Goal: Task Accomplishment & Management: Use online tool/utility

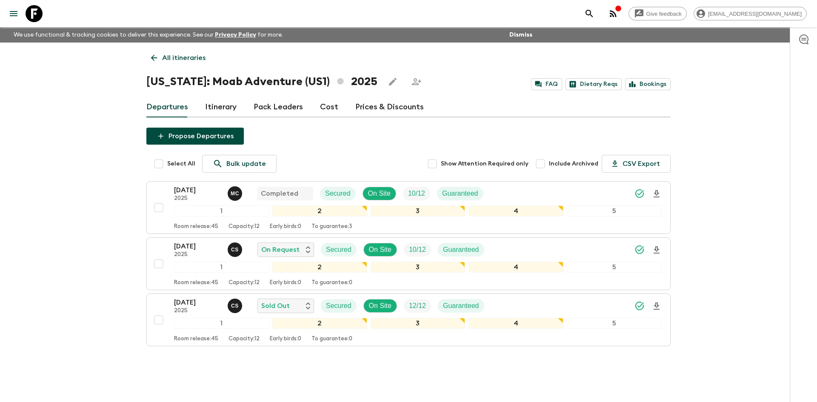
click at [186, 61] on p "All itineraries" at bounding box center [183, 58] width 43 height 10
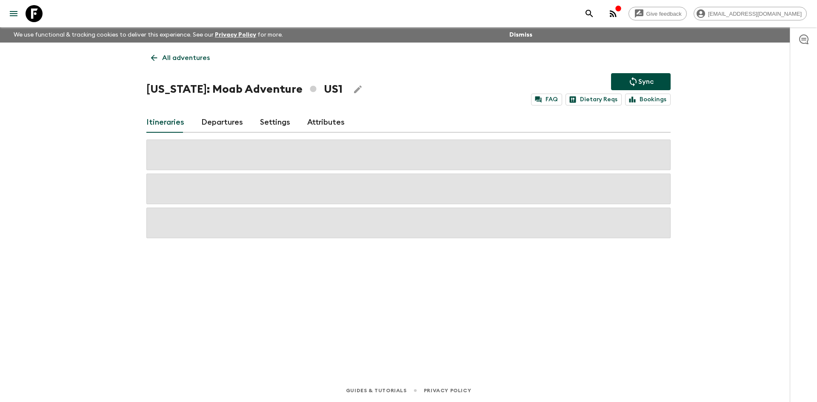
click at [186, 61] on p "All adventures" at bounding box center [186, 58] width 48 height 10
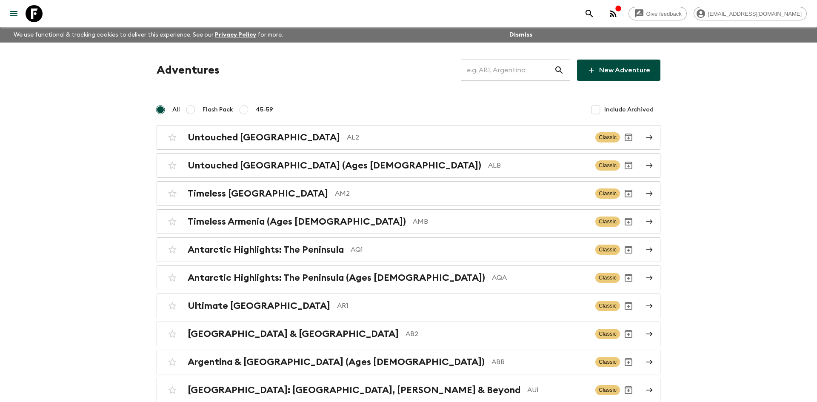
click at [480, 71] on input "text" at bounding box center [507, 70] width 93 height 24
type input "ega"
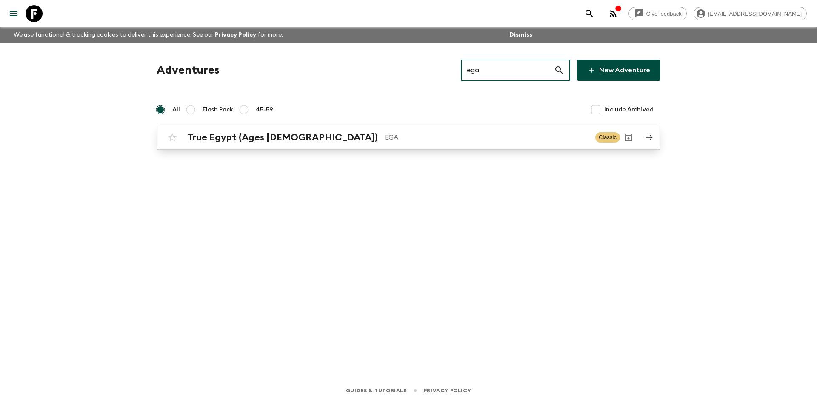
click at [385, 133] on p "EGA" at bounding box center [487, 137] width 204 height 10
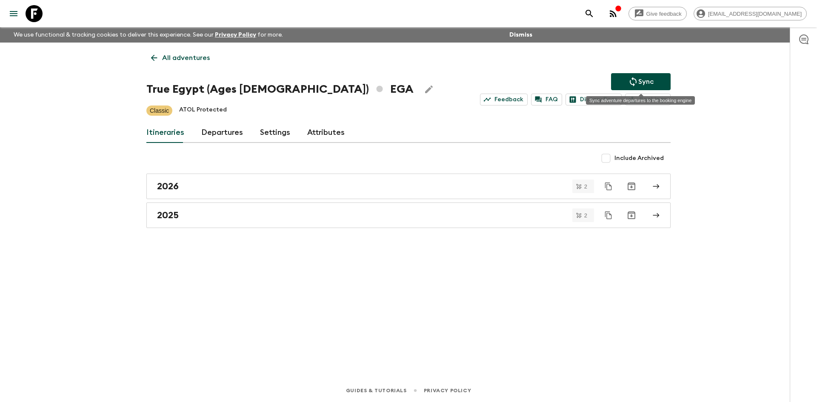
click at [626, 84] on button "Sync" at bounding box center [641, 81] width 60 height 17
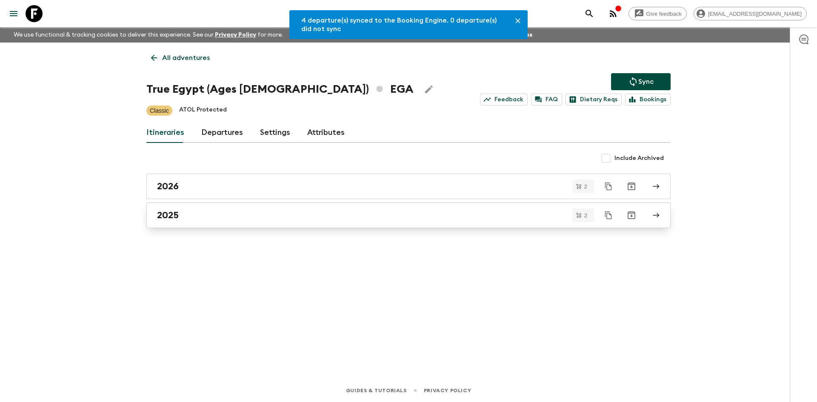
click at [197, 208] on link "2025" at bounding box center [408, 216] width 524 height 26
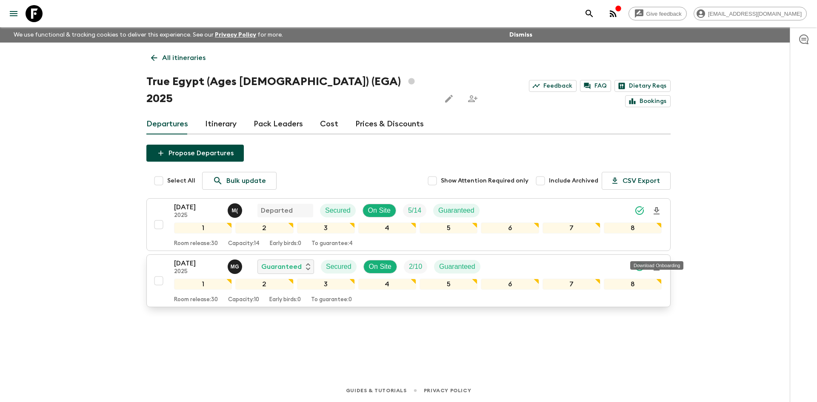
click at [658, 262] on icon "Download Onboarding" at bounding box center [656, 267] width 10 height 10
click at [187, 55] on p "All itineraries" at bounding box center [183, 58] width 43 height 10
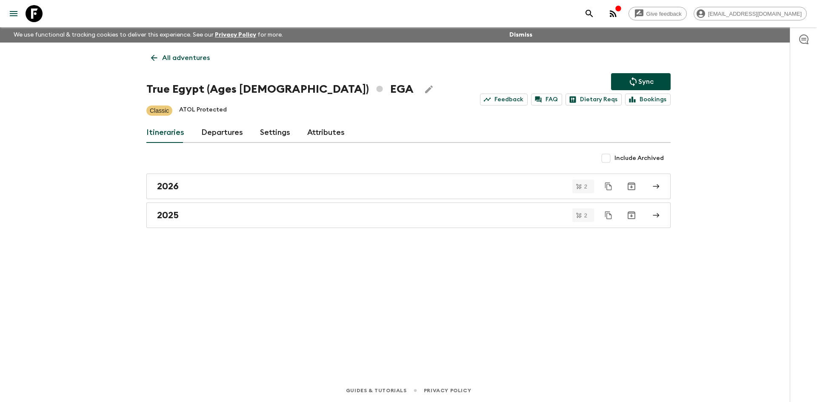
click at [187, 55] on p "All adventures" at bounding box center [186, 58] width 48 height 10
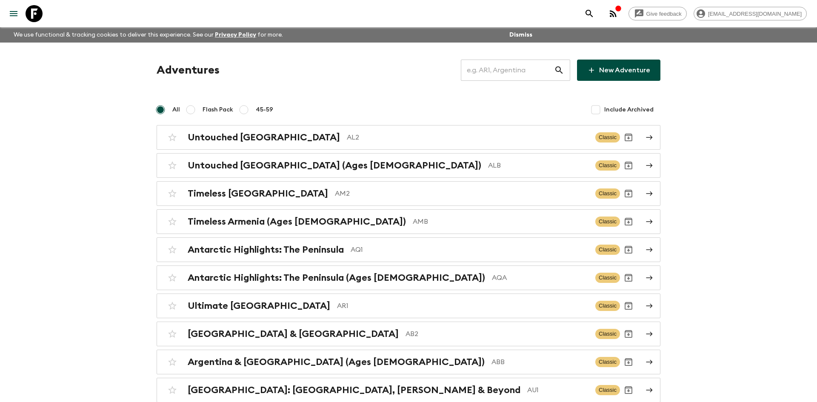
click at [500, 73] on input "text" at bounding box center [507, 70] width 93 height 24
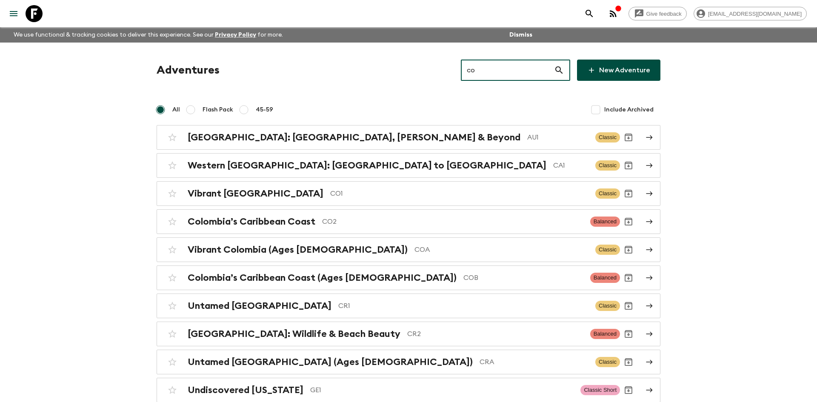
type input "cob"
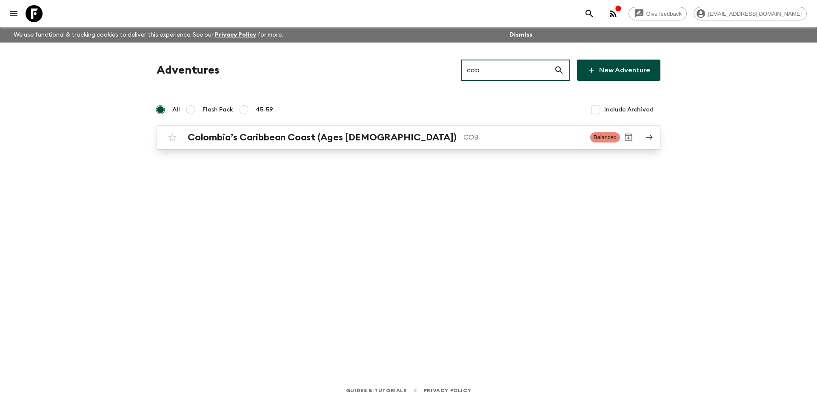
click at [346, 138] on h2 "Colombia’s Caribbean Coast (Ages [DEMOGRAPHIC_DATA])" at bounding box center [322, 137] width 269 height 11
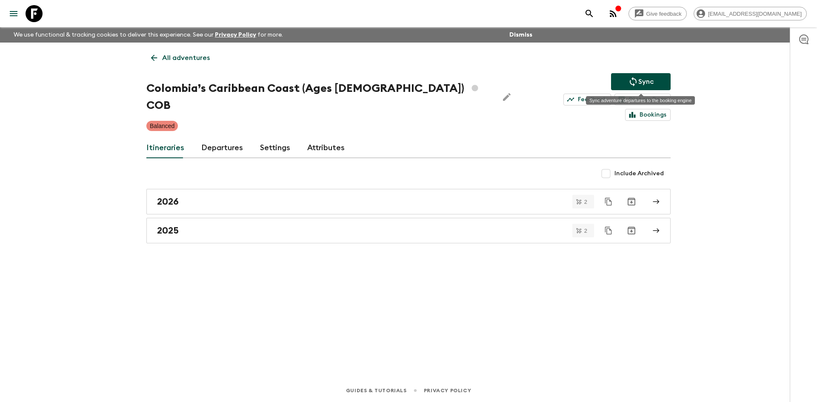
click at [631, 81] on icon "Sync adventure departures to the booking engine" at bounding box center [633, 82] width 10 height 10
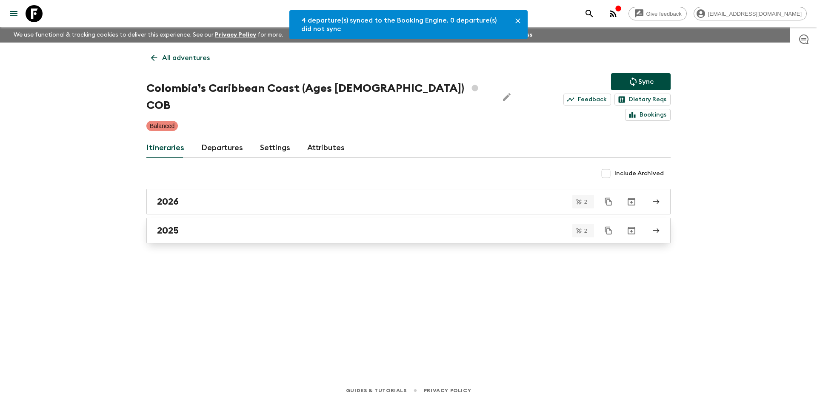
click at [265, 225] on div "2025" at bounding box center [400, 230] width 487 height 11
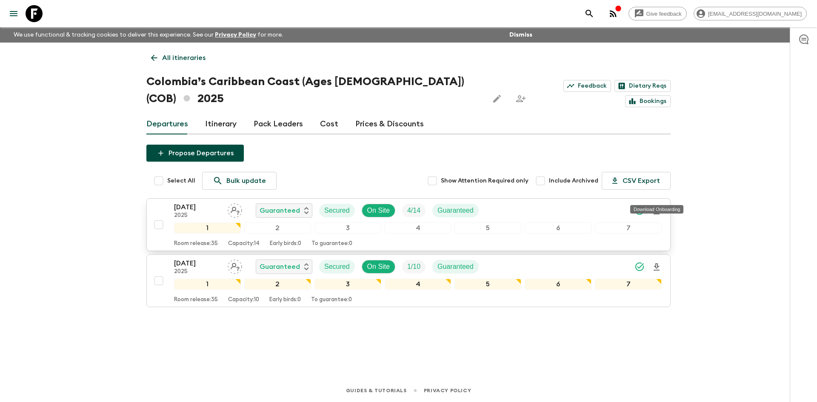
click at [654, 206] on icon "Download Onboarding" at bounding box center [656, 211] width 10 height 10
click at [194, 60] on p "All itineraries" at bounding box center [183, 58] width 43 height 10
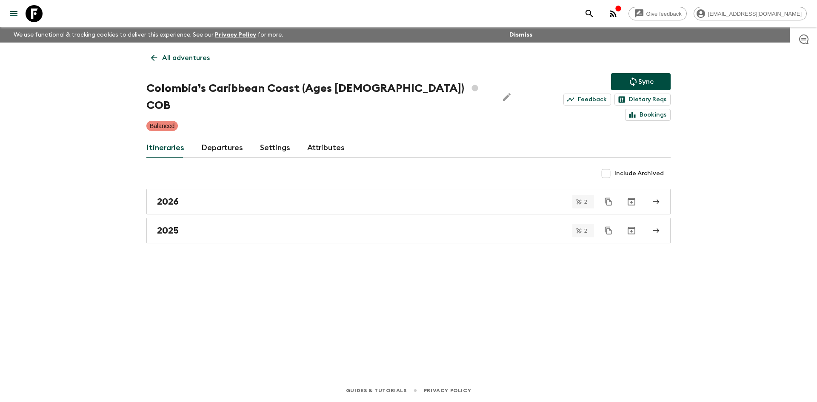
click at [194, 60] on p "All adventures" at bounding box center [186, 58] width 48 height 10
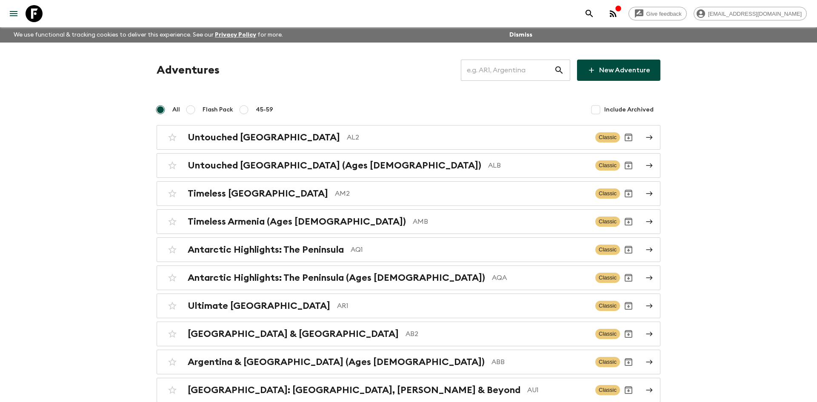
click at [500, 74] on input "text" at bounding box center [507, 70] width 93 height 24
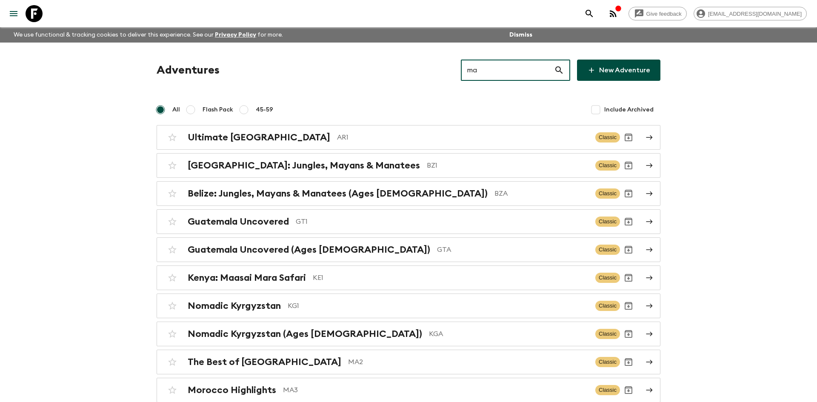
type input "ma2"
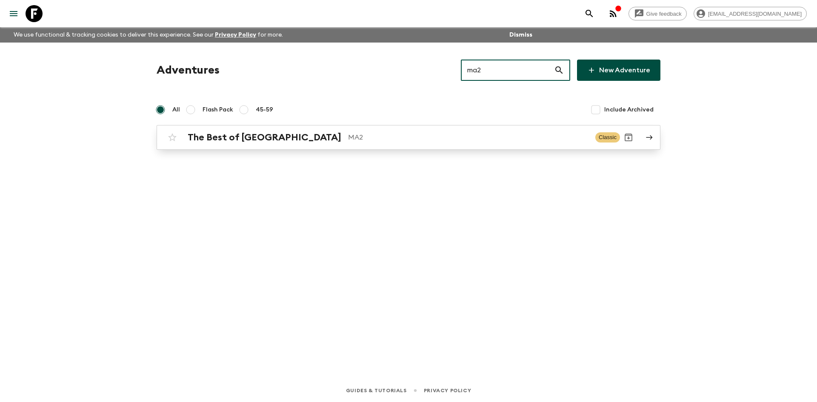
click at [251, 137] on h2 "The Best of [GEOGRAPHIC_DATA]" at bounding box center [265, 137] width 154 height 11
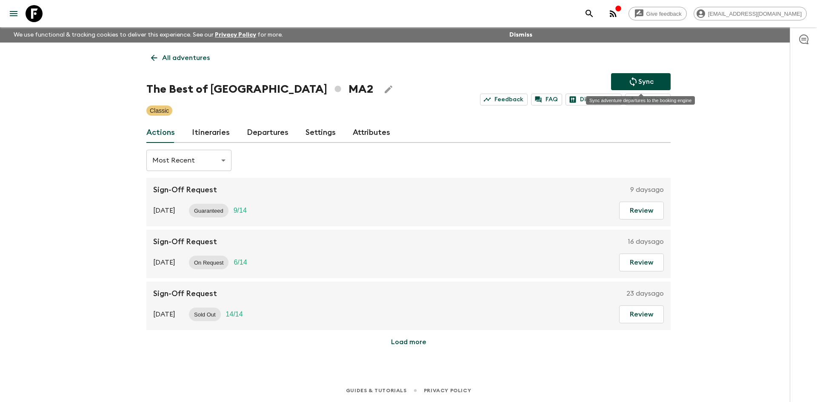
click at [650, 79] on p "Sync" at bounding box center [645, 82] width 15 height 10
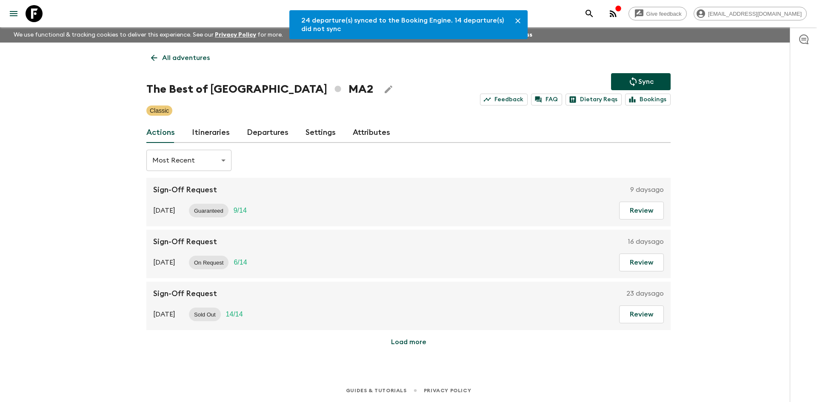
click at [265, 132] on link "Departures" at bounding box center [268, 133] width 42 height 20
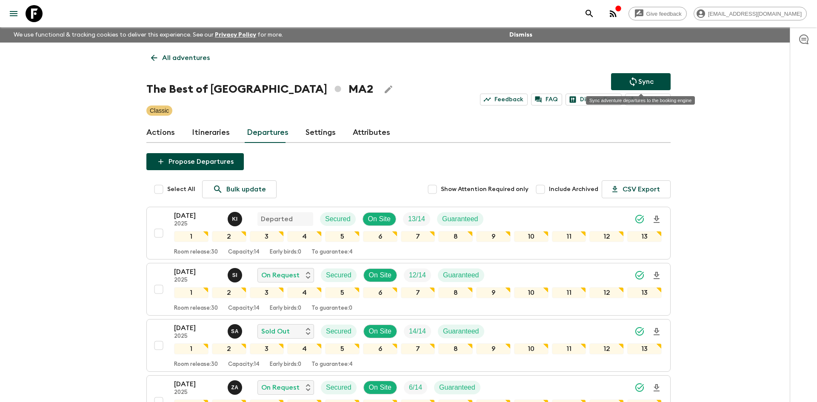
click at [628, 83] on icon "Sync adventure departures to the booking engine" at bounding box center [633, 82] width 10 height 10
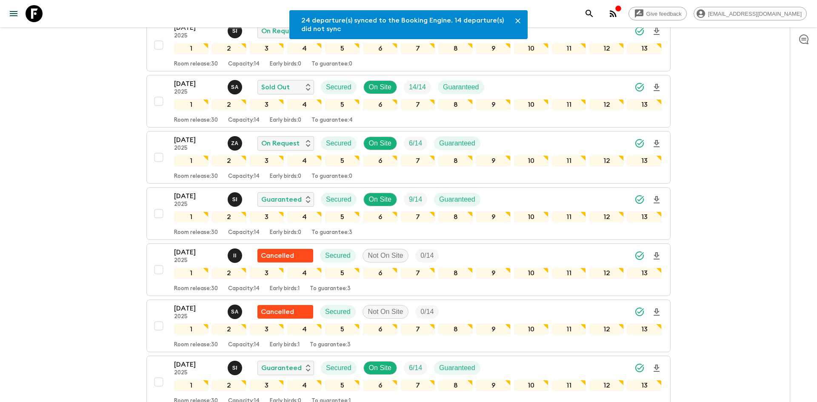
scroll to position [259, 0]
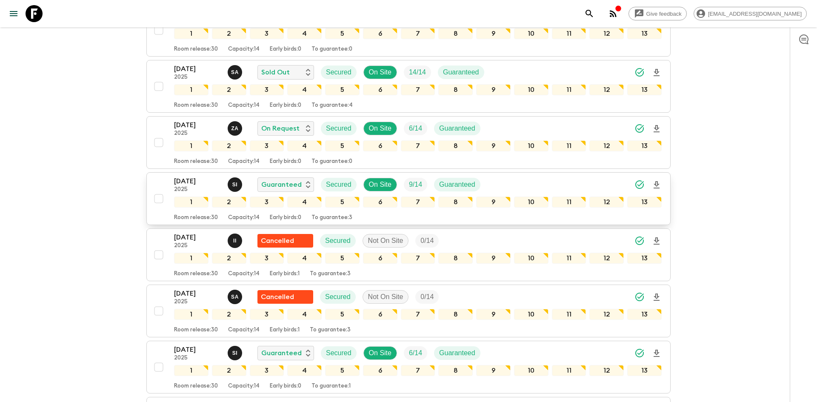
click at [657, 186] on icon "Download Onboarding" at bounding box center [657, 184] width 6 height 7
